Goal: Information Seeking & Learning: Check status

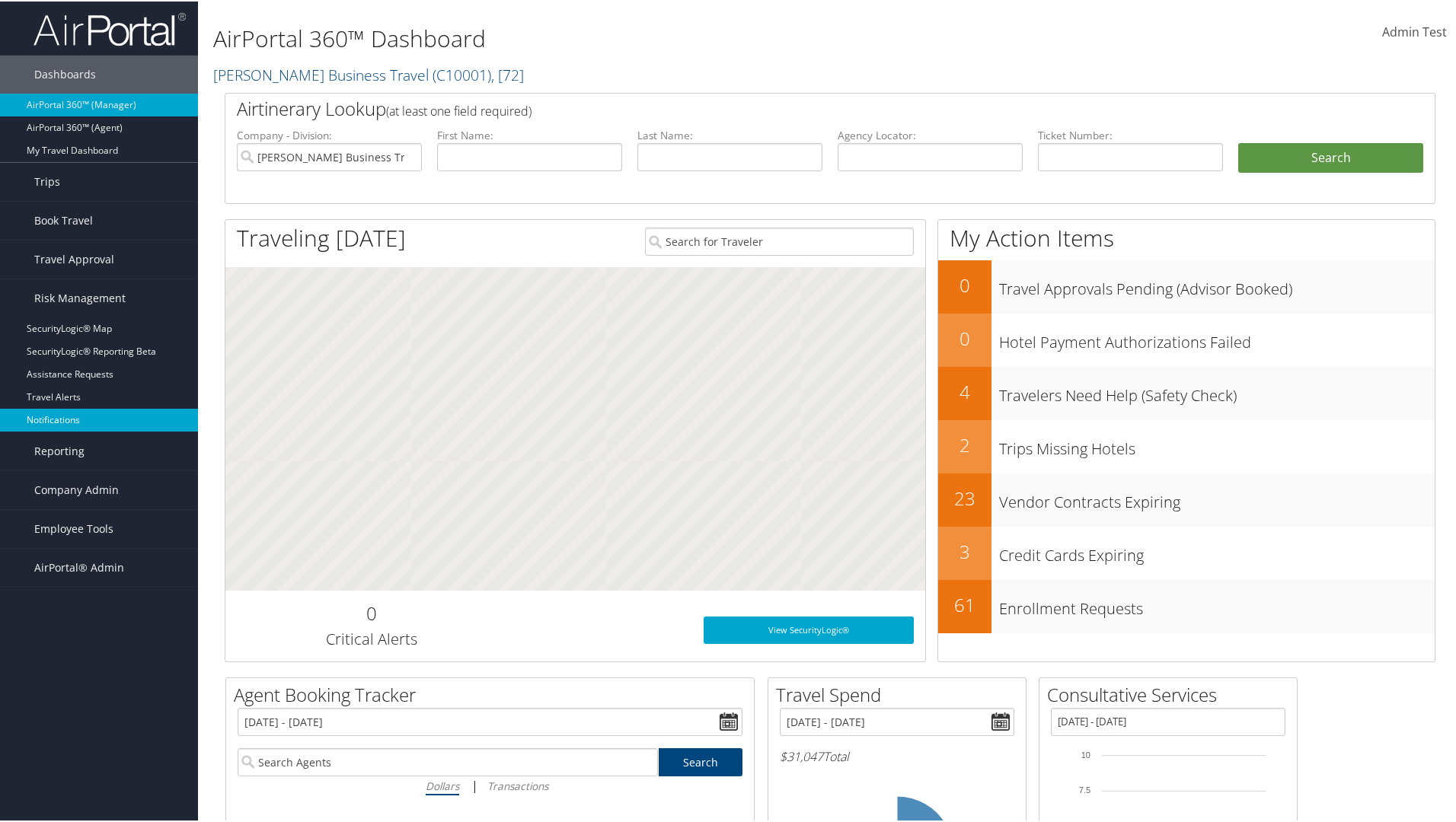
click at [99, 418] on link "Notifications" at bounding box center [99, 418] width 198 height 23
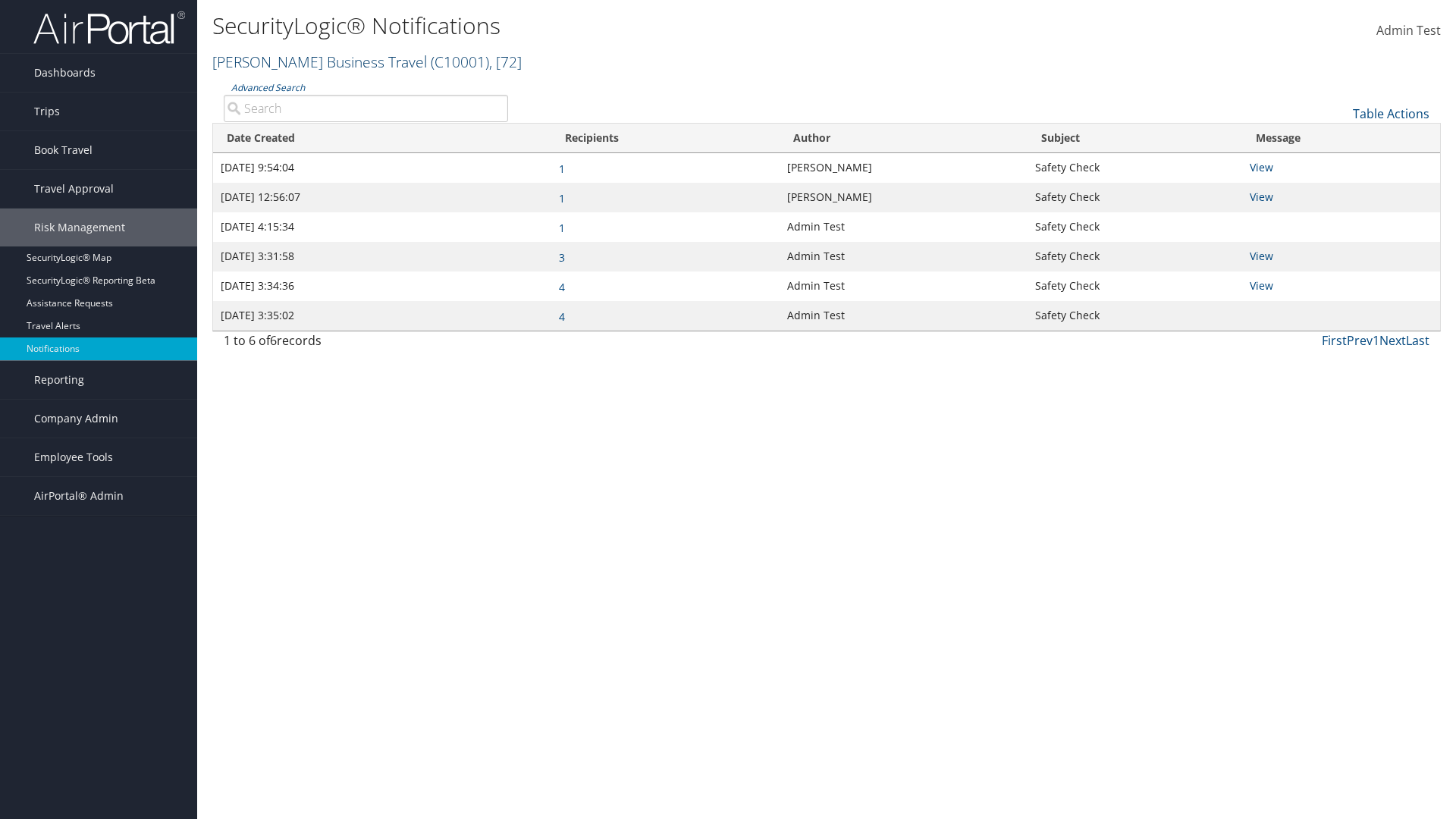
click at [315, 61] on link "[PERSON_NAME] Business Travel ( C10001 ) , [ 72 ]" at bounding box center [367, 62] width 309 height 21
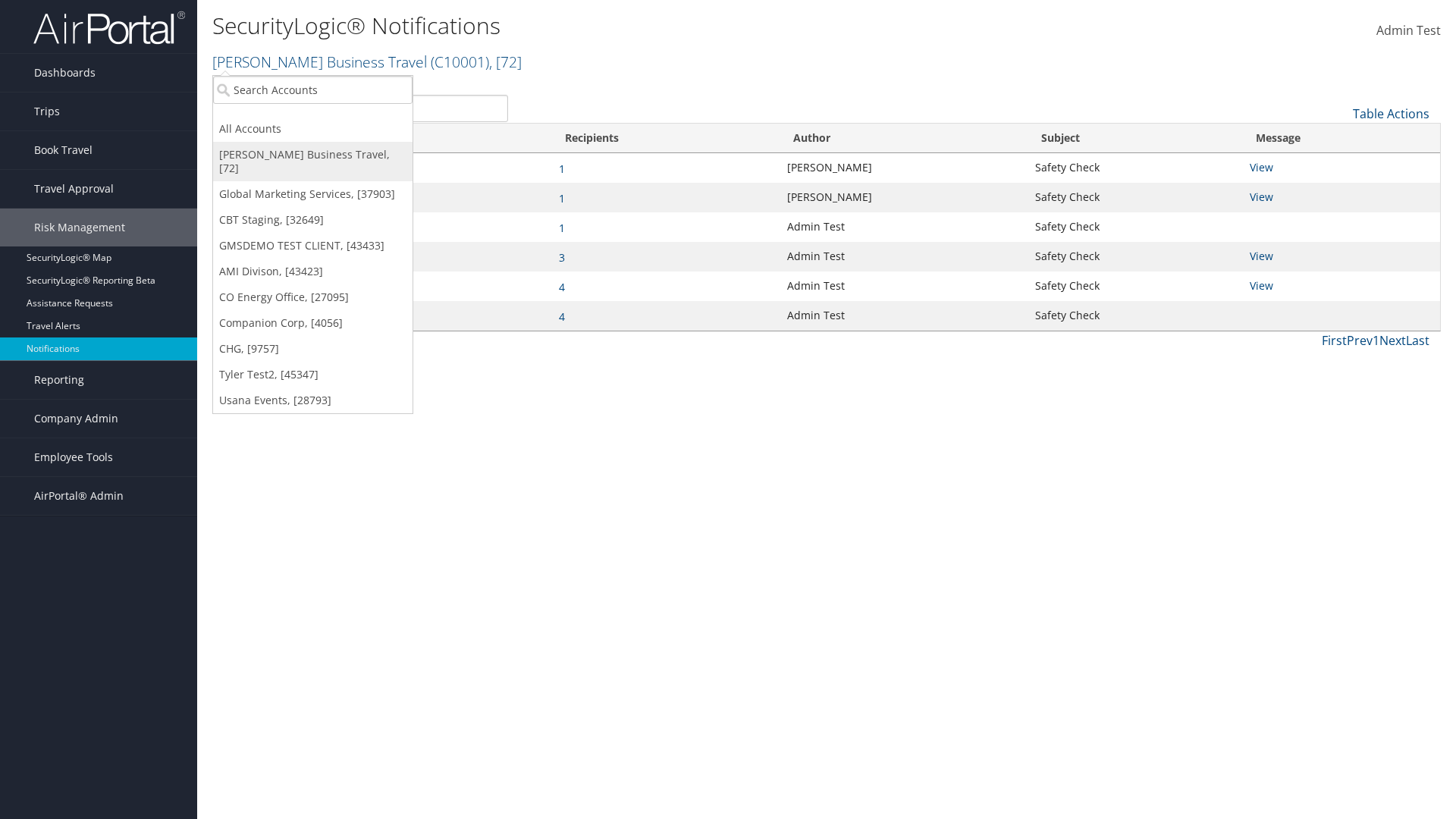
click at [312, 154] on link "[PERSON_NAME] Business Travel, [72]" at bounding box center [312, 161] width 199 height 40
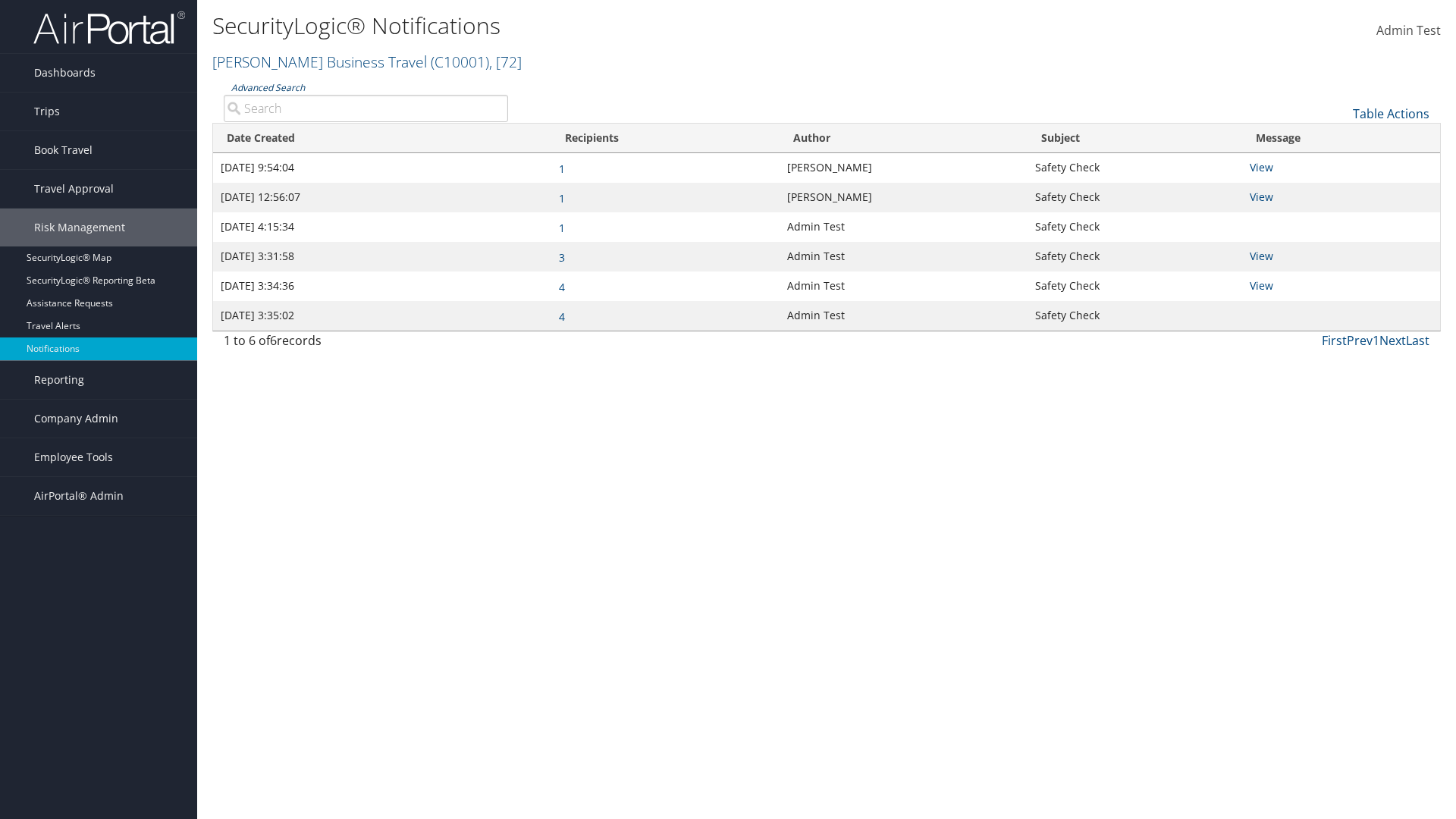
click at [267, 87] on link "Advanced Search" at bounding box center [268, 87] width 73 height 13
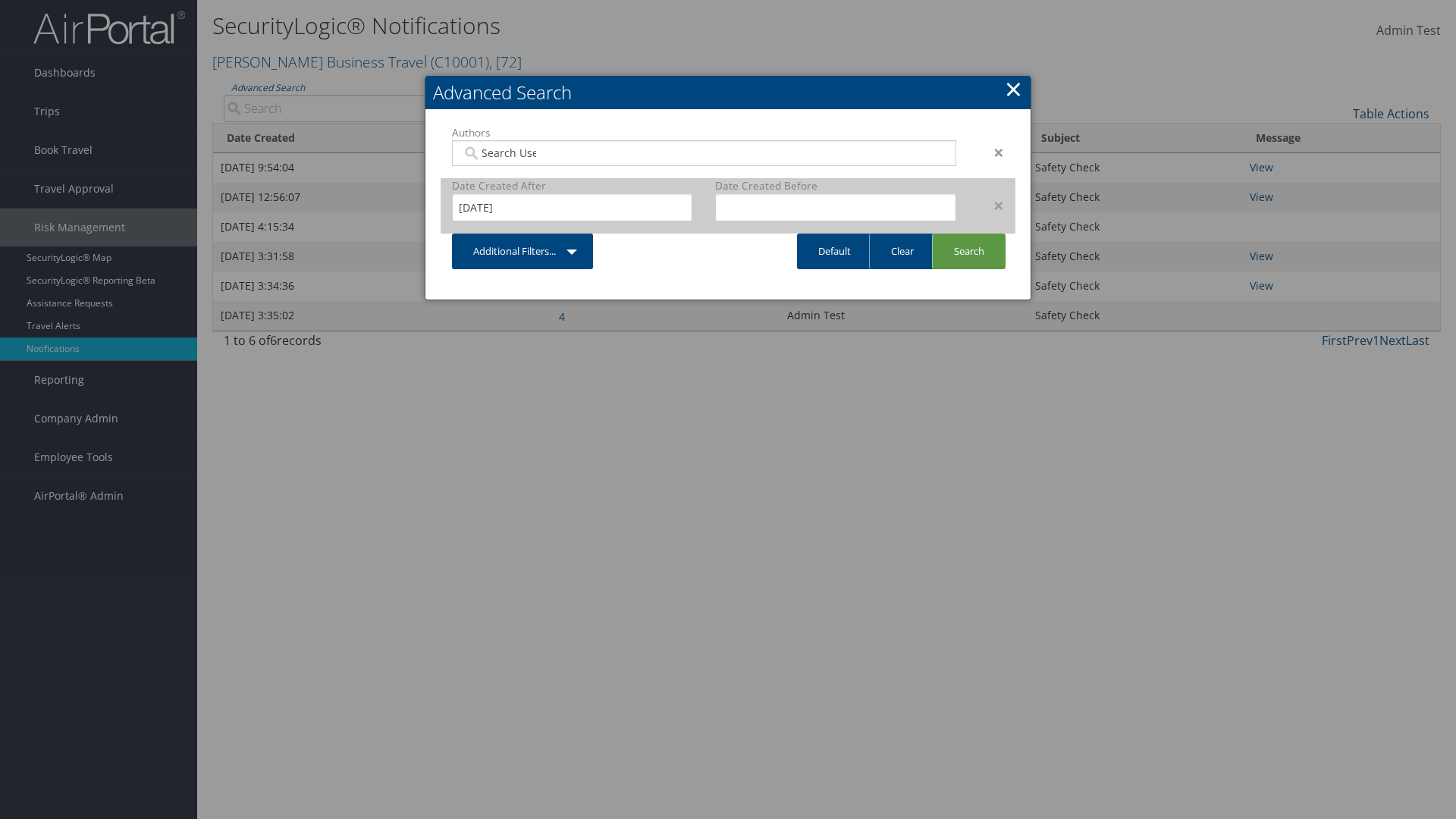
click at [991, 205] on div "×" at bounding box center [991, 205] width 47 height 18
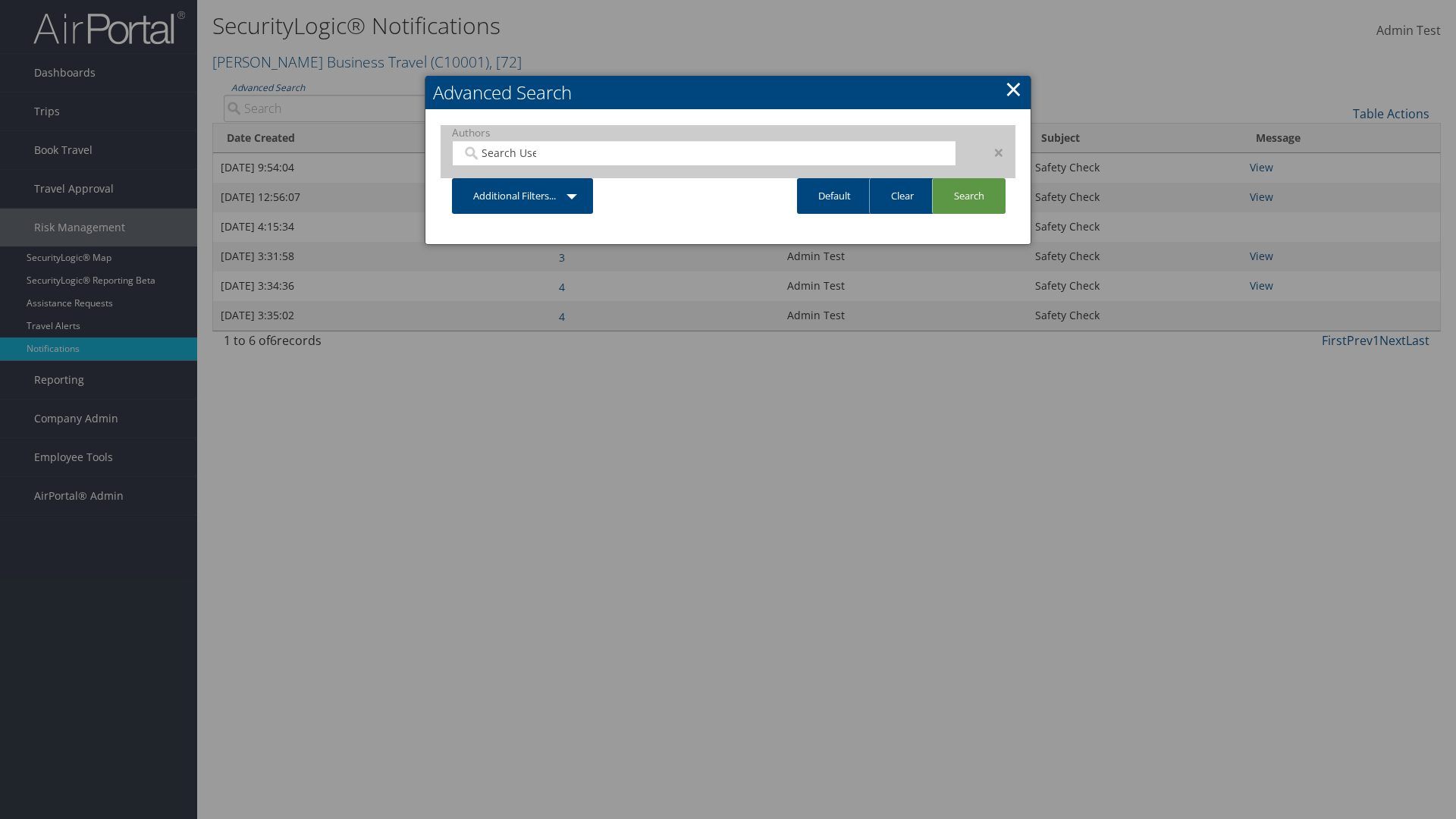
click at [991, 152] on div "×" at bounding box center [991, 152] width 47 height 18
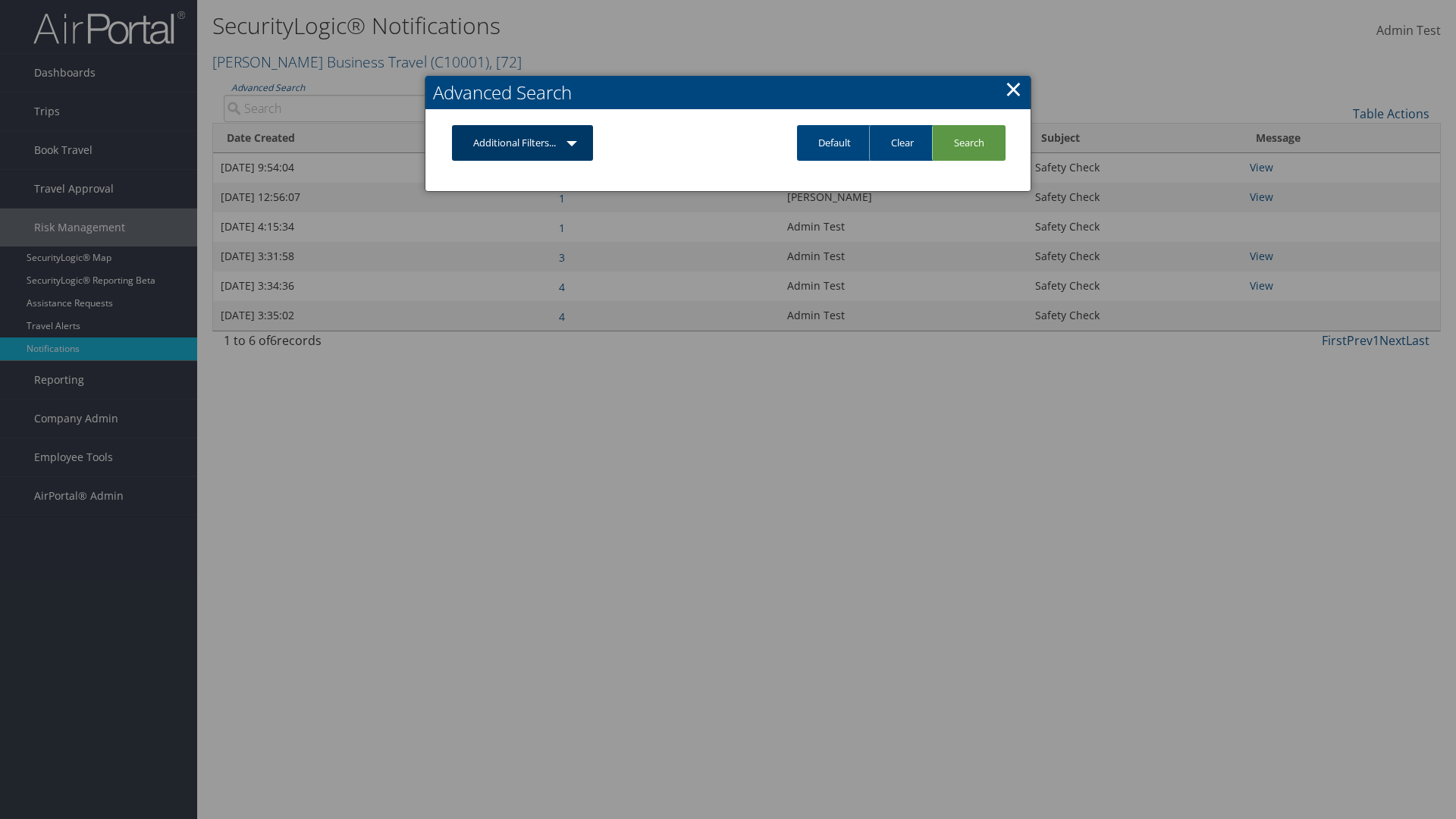
click at [523, 142] on link "Additional Filters..." at bounding box center [522, 142] width 141 height 35
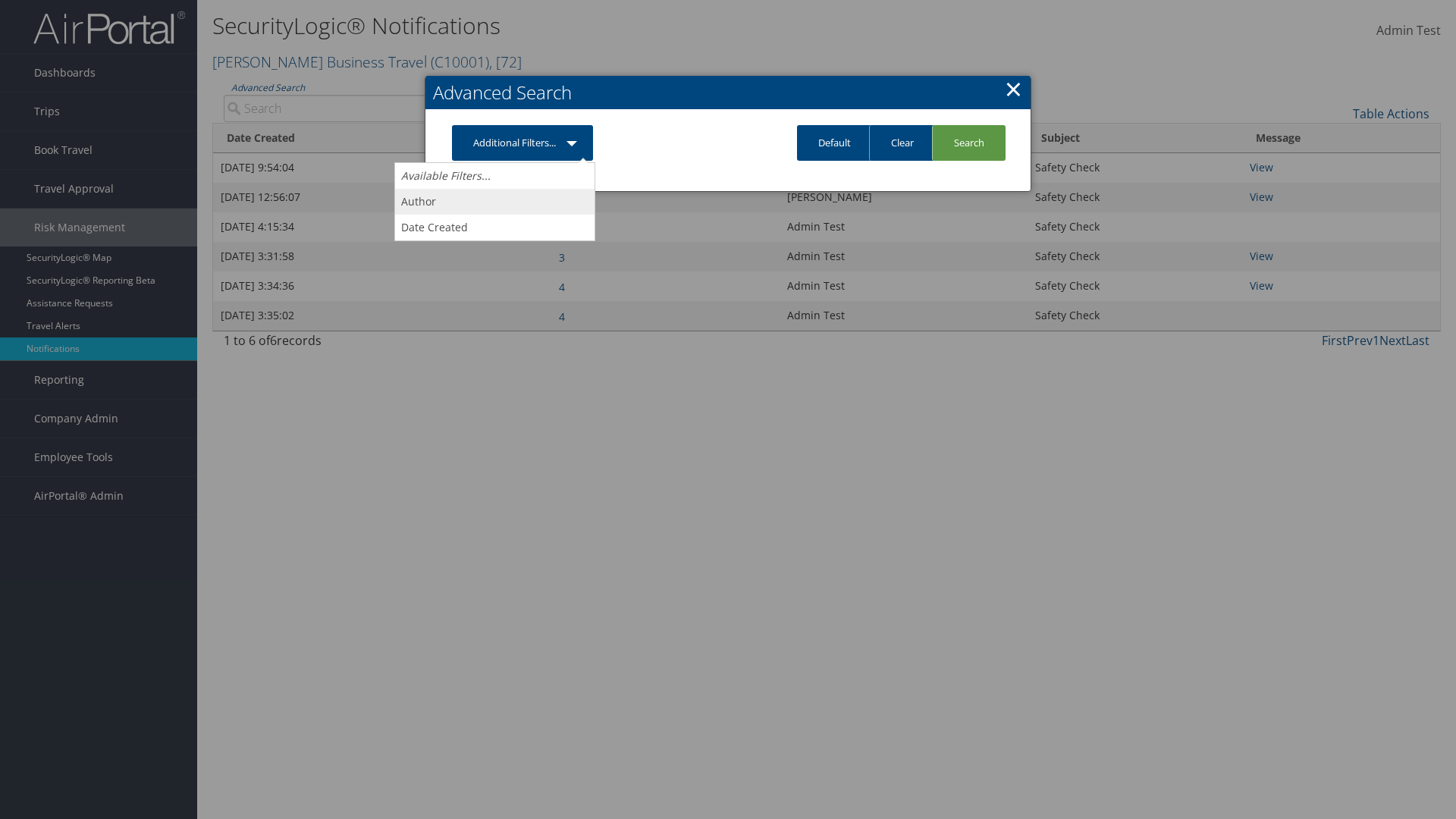
click at [495, 201] on link "Author" at bounding box center [495, 202] width 199 height 26
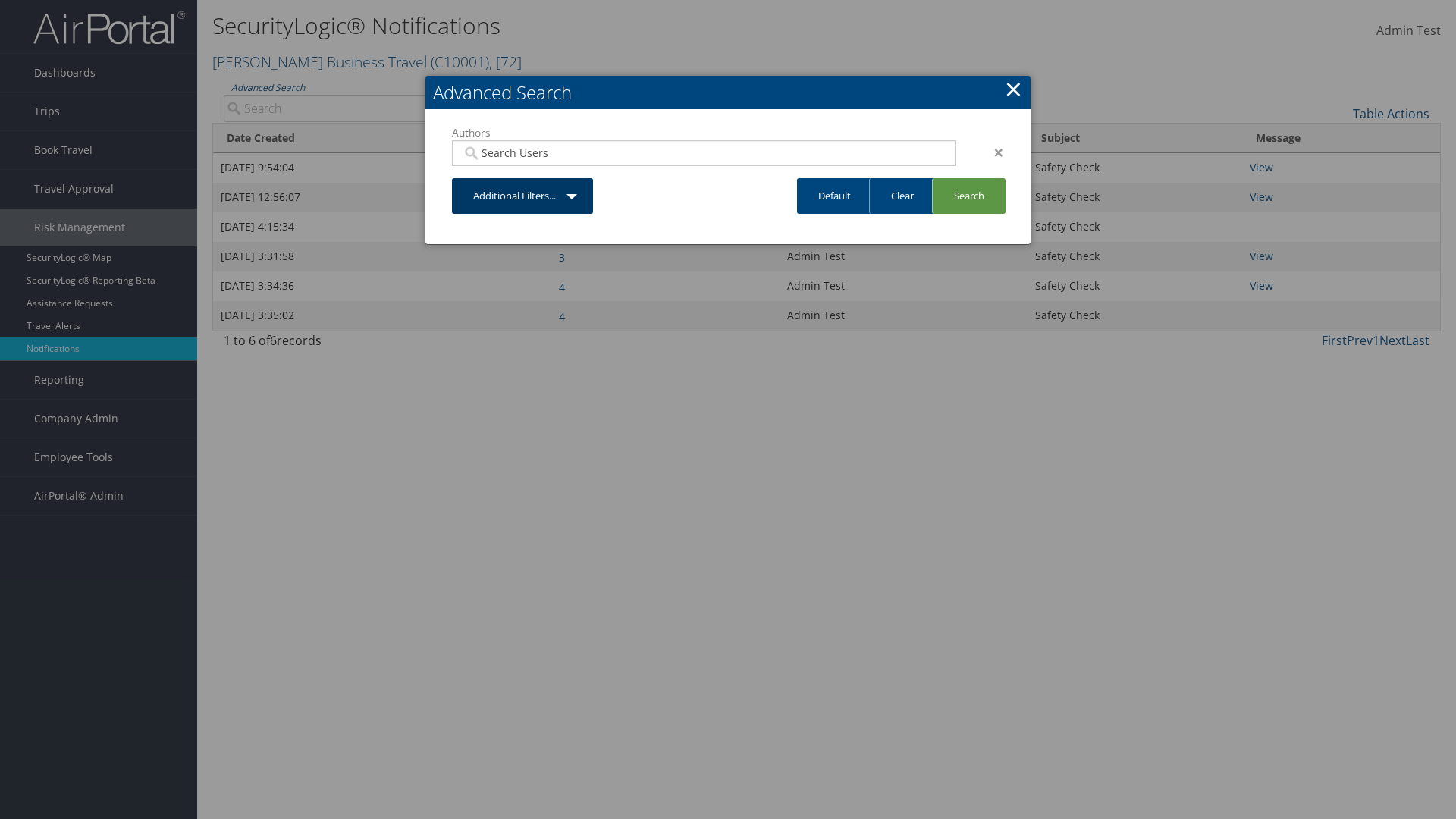
click at [523, 196] on link "Additional Filters..." at bounding box center [522, 195] width 141 height 35
click at [495, 254] on link "Date Created" at bounding box center [495, 255] width 199 height 26
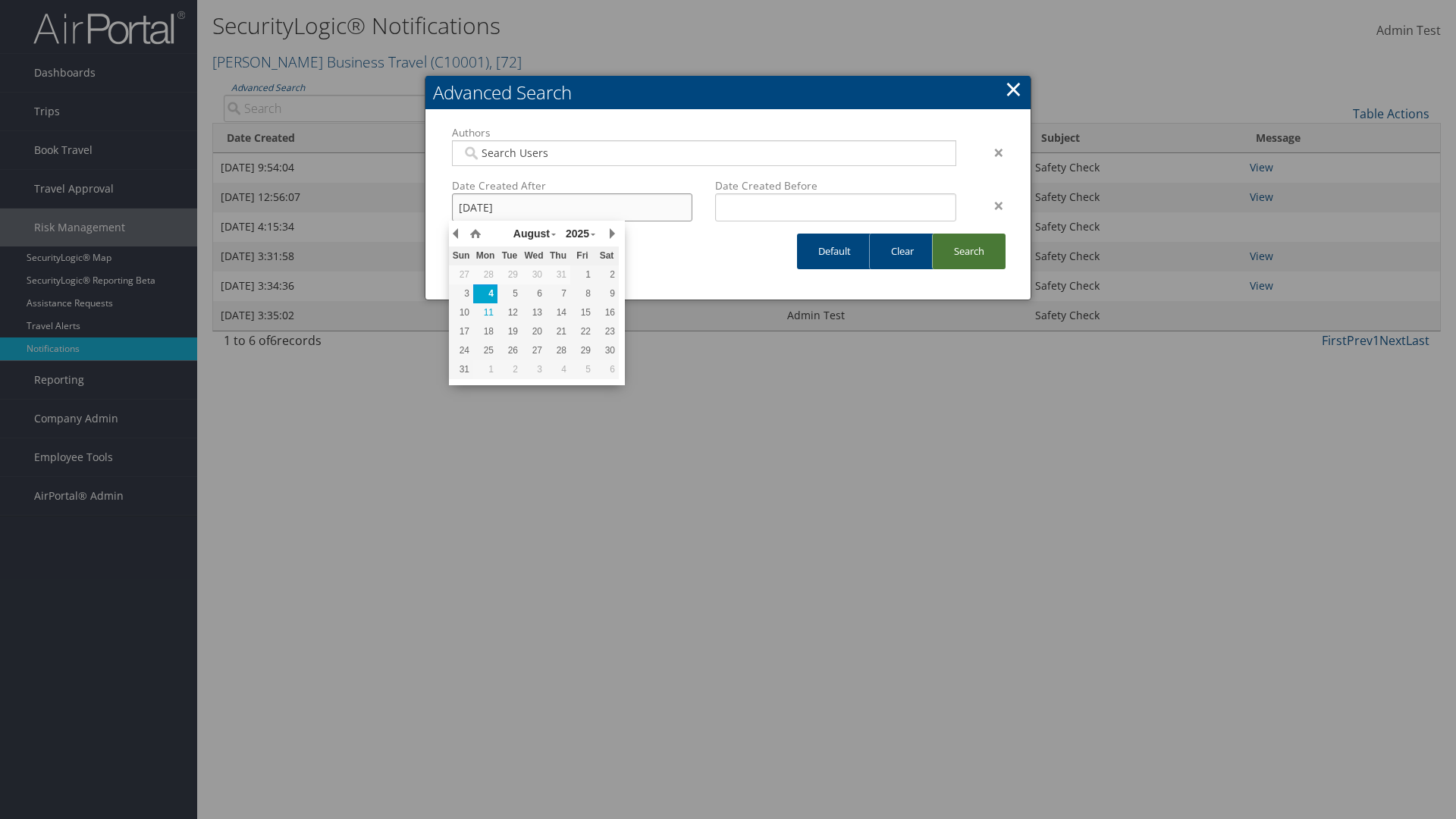
type input "08/4/2025"
click at [968, 251] on link "Search" at bounding box center [968, 251] width 73 height 35
